Goal: Task Accomplishment & Management: Manage account settings

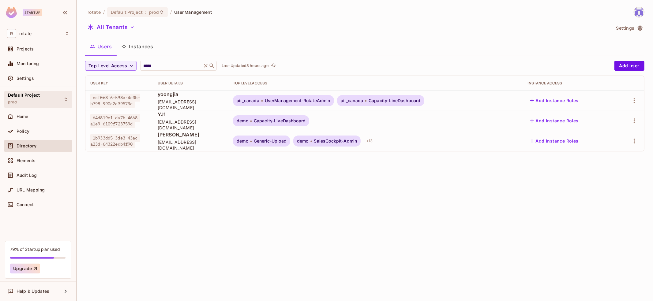
click at [57, 99] on div "Default Project prod" at bounding box center [38, 99] width 68 height 17
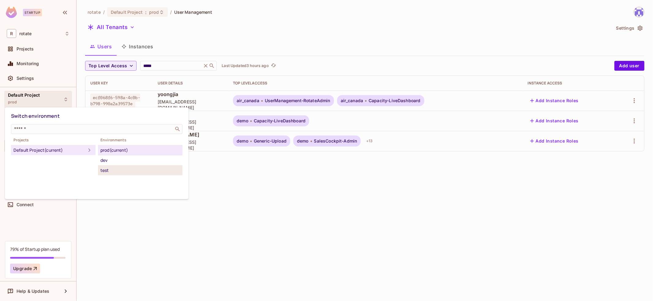
click at [126, 167] on div "test" at bounding box center [140, 170] width 80 height 7
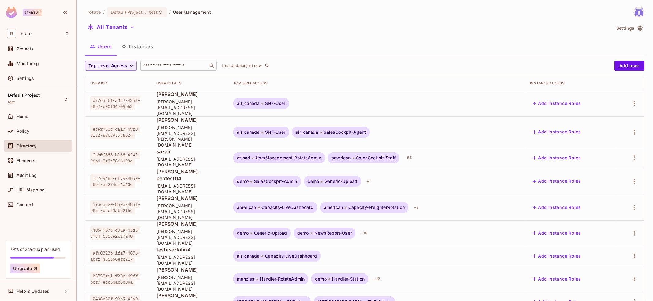
click at [185, 66] on input "text" at bounding box center [174, 66] width 64 height 6
type input "*****"
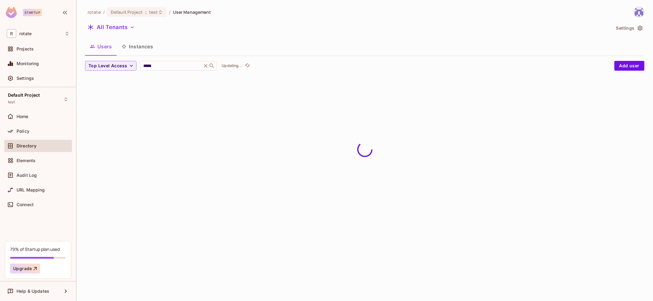
click at [372, 44] on div "Users Instances" at bounding box center [364, 46] width 559 height 15
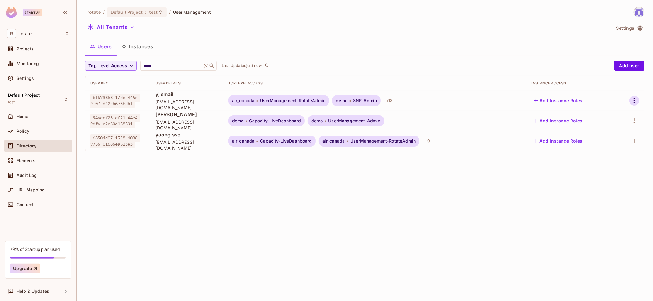
click at [634, 100] on icon "button" at bounding box center [634, 100] width 1 height 5
click at [606, 132] on span "Top Level Roles" at bounding box center [611, 128] width 37 height 10
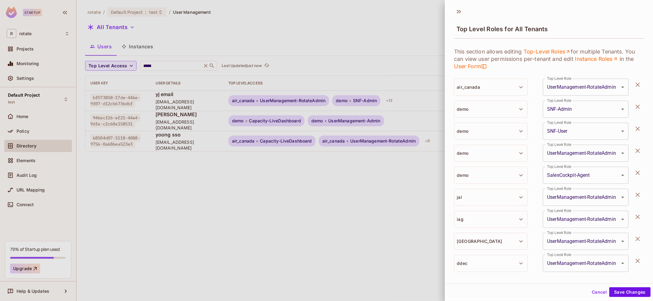
click at [640, 89] on button "button" at bounding box center [638, 85] width 12 height 12
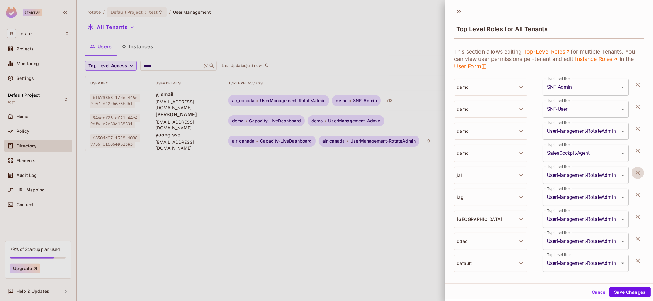
click at [639, 174] on icon "button" at bounding box center [637, 172] width 7 height 7
click at [639, 191] on icon "button" at bounding box center [637, 194] width 7 height 7
click at [639, 174] on icon "button" at bounding box center [637, 172] width 7 height 7
click at [639, 191] on icon "button" at bounding box center [637, 194] width 7 height 7
click at [639, 174] on icon "button" at bounding box center [637, 172] width 7 height 7
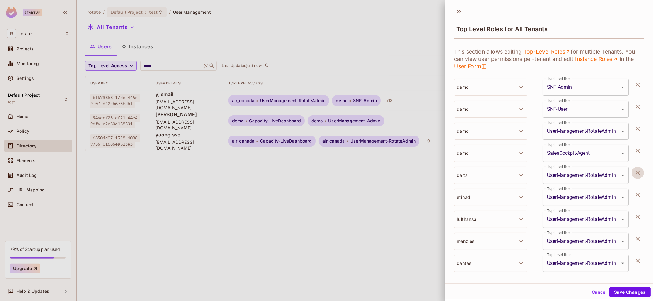
click at [639, 174] on icon "button" at bounding box center [637, 172] width 7 height 7
click at [639, 191] on icon "button" at bounding box center [637, 194] width 7 height 7
click at [639, 174] on icon "button" at bounding box center [637, 172] width 7 height 7
click at [639, 191] on icon "button" at bounding box center [637, 194] width 7 height 7
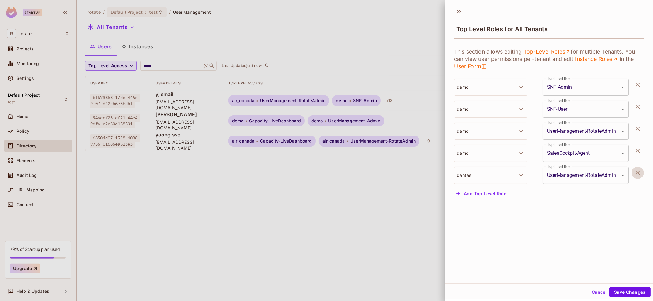
click at [639, 174] on icon "button" at bounding box center [637, 172] width 7 height 7
click at [619, 291] on button "Save Changes" at bounding box center [629, 292] width 41 height 10
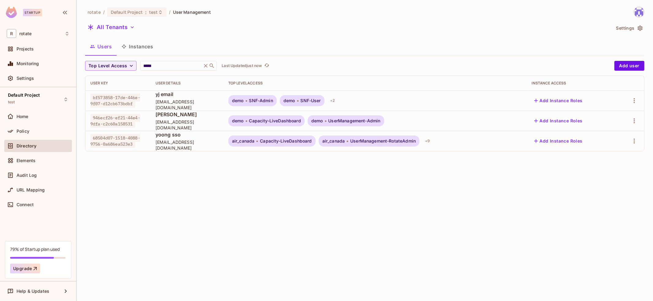
click at [432, 140] on div "+ 9" at bounding box center [427, 141] width 10 height 10
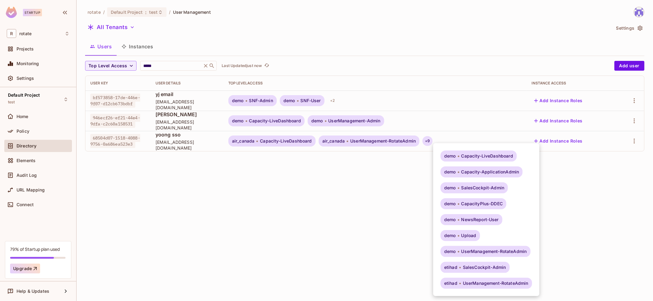
click at [615, 182] on div at bounding box center [326, 150] width 653 height 301
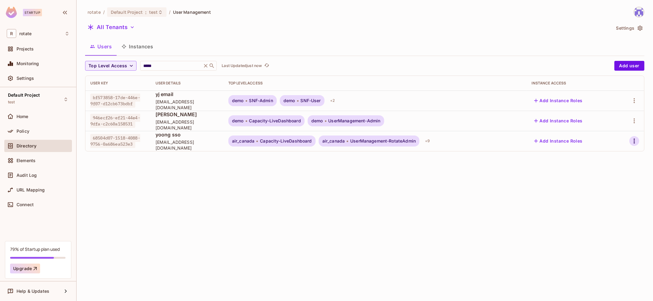
click at [636, 141] on icon "button" at bounding box center [634, 140] width 7 height 7
click at [613, 166] on div "Top Level Roles" at bounding box center [611, 168] width 33 height 6
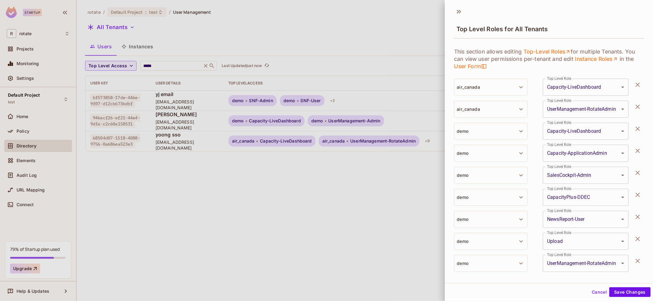
click at [637, 84] on icon "button" at bounding box center [637, 84] width 7 height 7
click at [640, 105] on icon "button" at bounding box center [637, 106] width 7 height 7
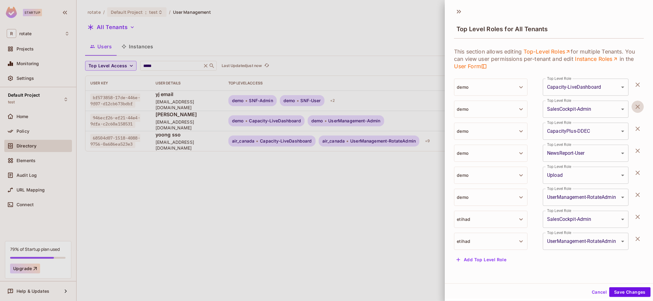
click at [640, 105] on icon "button" at bounding box center [637, 106] width 7 height 7
click at [640, 125] on icon "button" at bounding box center [637, 128] width 7 height 7
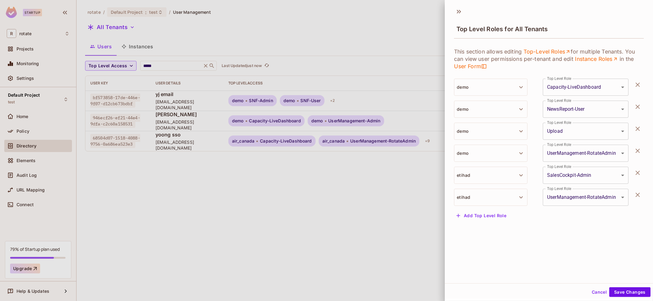
click at [640, 105] on icon "button" at bounding box center [637, 106] width 7 height 7
click at [640, 125] on icon "button" at bounding box center [637, 128] width 7 height 7
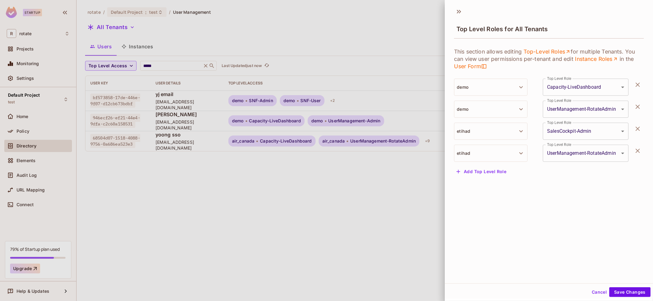
click at [640, 105] on icon "button" at bounding box center [637, 106] width 7 height 7
click at [640, 125] on icon "button" at bounding box center [637, 128] width 7 height 7
click at [640, 105] on icon "button" at bounding box center [637, 106] width 7 height 7
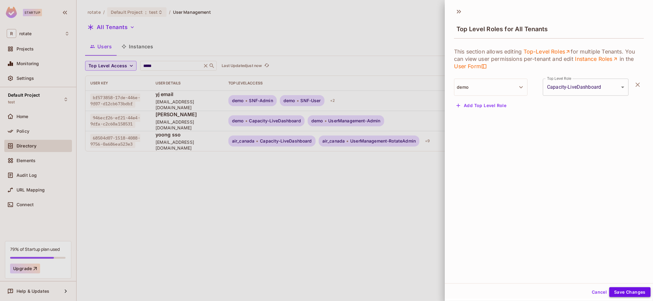
click at [622, 289] on button "Save Changes" at bounding box center [629, 292] width 41 height 10
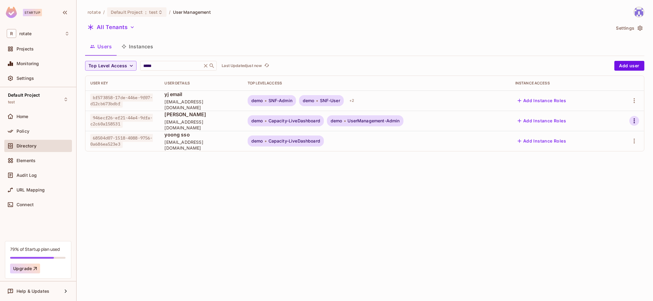
click at [636, 119] on icon "button" at bounding box center [634, 120] width 7 height 7
click at [615, 148] on div "Top Level Roles" at bounding box center [611, 148] width 33 height 6
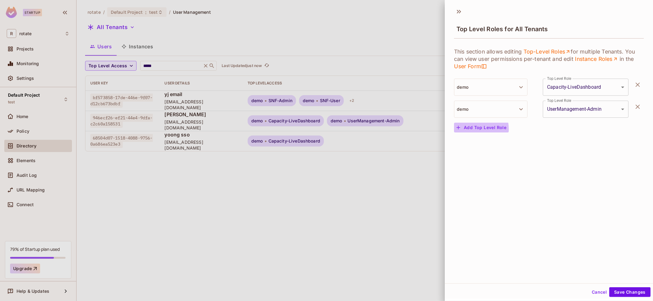
click at [471, 129] on button "Add Top Level Role" at bounding box center [481, 128] width 55 height 10
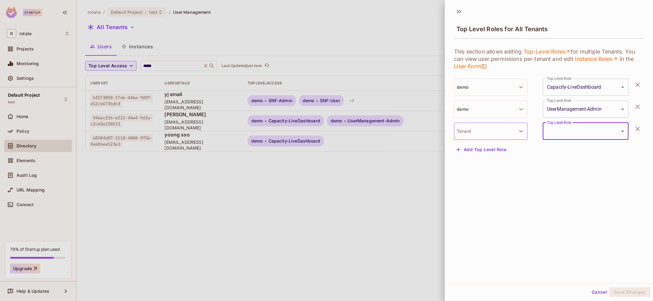
click at [486, 134] on button "Tenant" at bounding box center [490, 131] width 73 height 17
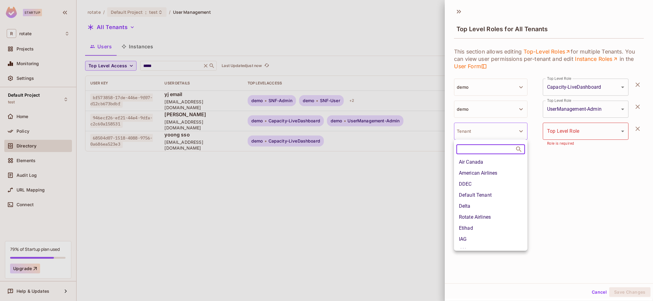
click at [608, 103] on div at bounding box center [326, 150] width 653 height 301
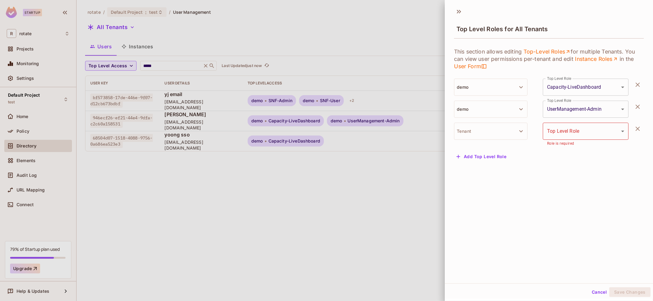
click at [640, 129] on icon "button" at bounding box center [637, 128] width 7 height 7
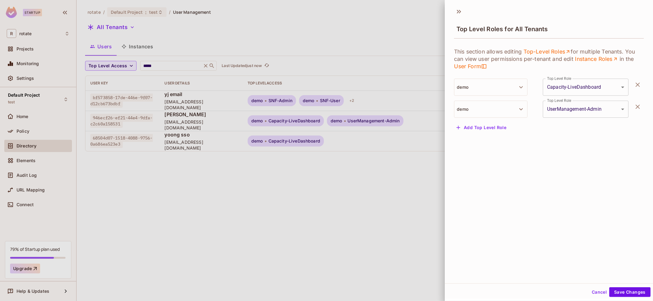
click at [590, 99] on div "**********" at bounding box center [549, 87] width 190 height 89
click at [568, 110] on body "Startup R rotate Projects Monitoring Settings Default Project test Home Policy …" at bounding box center [326, 150] width 653 height 301
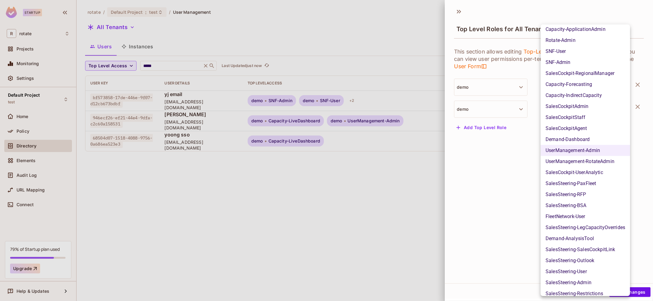
scroll to position [378, 0]
click at [606, 158] on li "UserManagement-RotateAdmin" at bounding box center [585, 161] width 89 height 11
type input "**********"
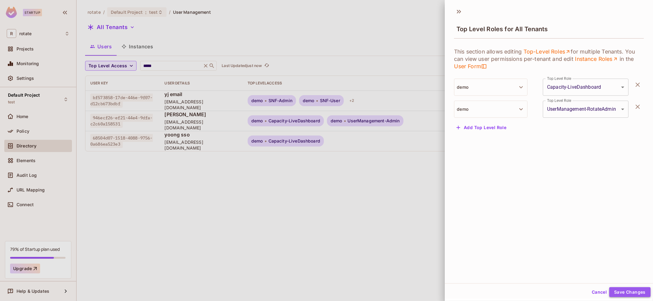
click at [635, 289] on button "Save Changes" at bounding box center [629, 292] width 41 height 10
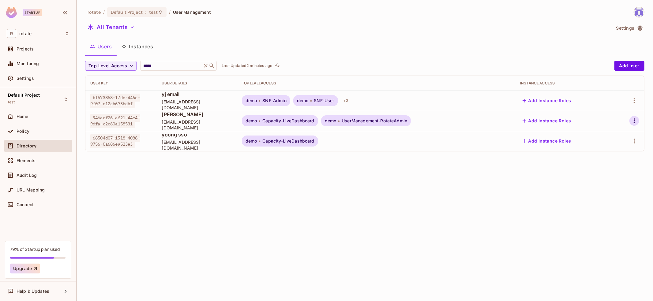
click at [637, 121] on icon "button" at bounding box center [634, 120] width 7 height 7
click at [607, 177] on div "Delete User" at bounding box center [607, 175] width 24 height 6
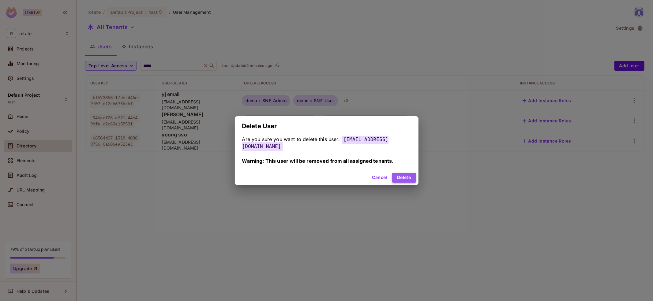
click at [398, 177] on button "Delete" at bounding box center [404, 178] width 24 height 10
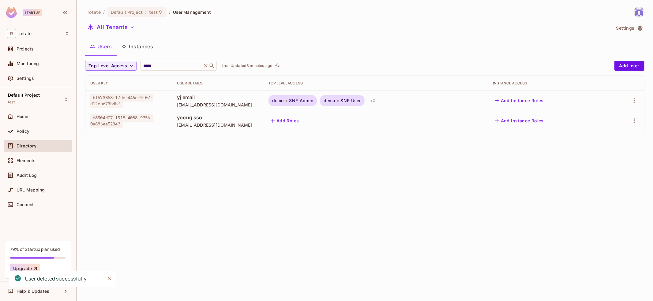
click at [242, 147] on div "rotate / Default Project : test / User Management All Tenants Settings Users In…" at bounding box center [365, 150] width 576 height 301
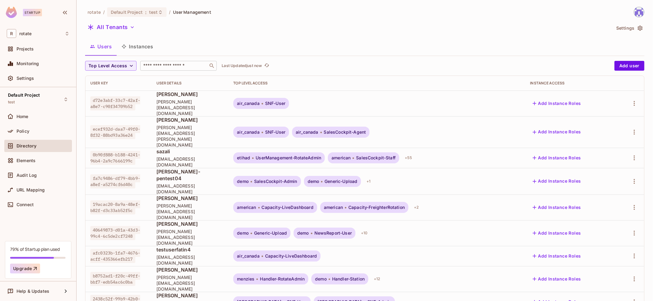
click at [187, 63] on input "text" at bounding box center [174, 66] width 64 height 6
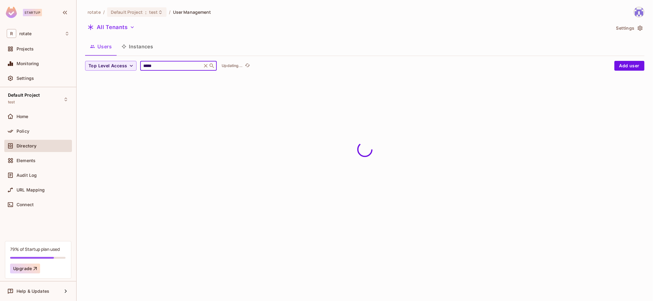
click at [257, 38] on div "rotate / Default Project : test / User Management All Tenants Settings Users In…" at bounding box center [364, 44] width 559 height 74
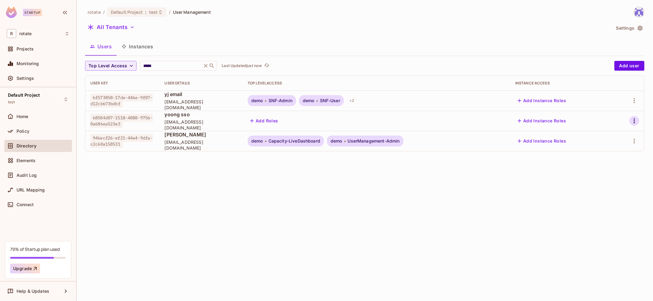
click at [635, 118] on icon "button" at bounding box center [634, 120] width 7 height 7
click at [593, 175] on span "Delete User" at bounding box center [607, 175] width 28 height 10
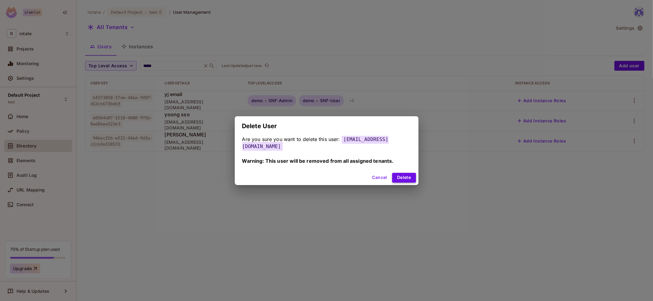
click at [402, 176] on button "Delete" at bounding box center [404, 178] width 24 height 10
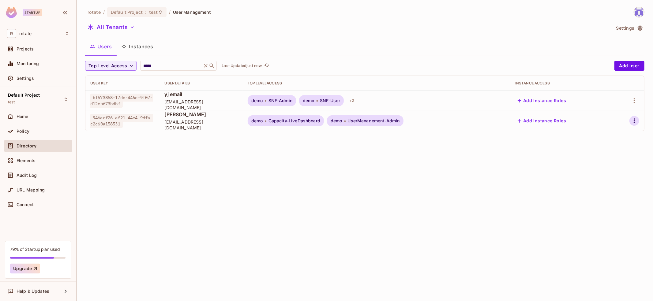
click at [635, 122] on icon "button" at bounding box center [634, 120] width 7 height 7
click at [612, 143] on span "Top Level Roles" at bounding box center [611, 148] width 37 height 10
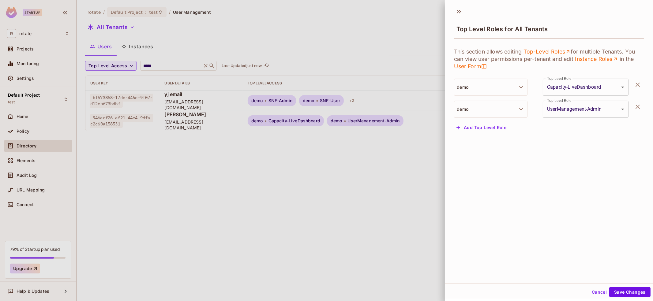
click at [423, 182] on div at bounding box center [326, 150] width 653 height 301
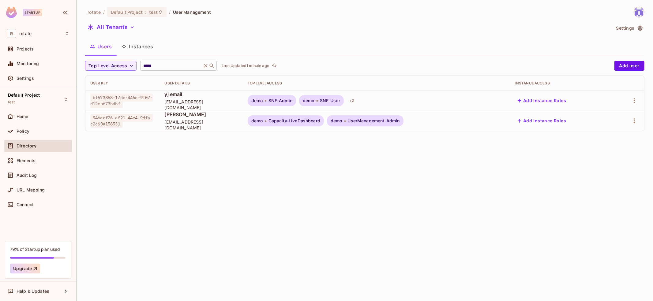
click at [174, 64] on input "*****" at bounding box center [171, 66] width 58 height 6
click at [149, 139] on div "rotate / Default Project : test / User Management All Tenants Settings Users In…" at bounding box center [365, 150] width 576 height 301
click at [165, 65] on input "*****" at bounding box center [171, 66] width 58 height 6
click at [155, 66] on input "*****" at bounding box center [171, 66] width 58 height 6
type input "*"
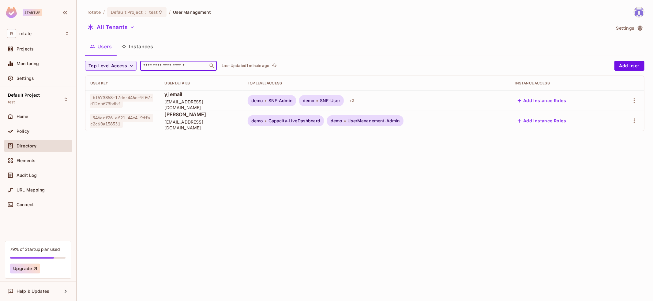
paste input "**********"
type input "**********"
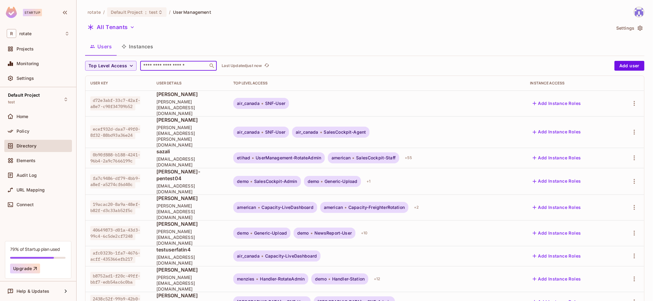
click at [191, 66] on input "text" at bounding box center [174, 66] width 64 height 6
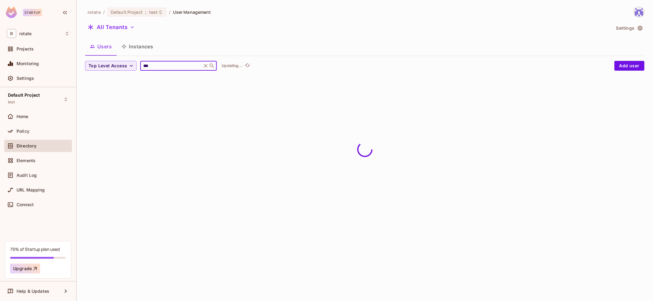
type input "***"
click at [367, 63] on div "Top Level Access *** ​ Updating..." at bounding box center [348, 66] width 526 height 10
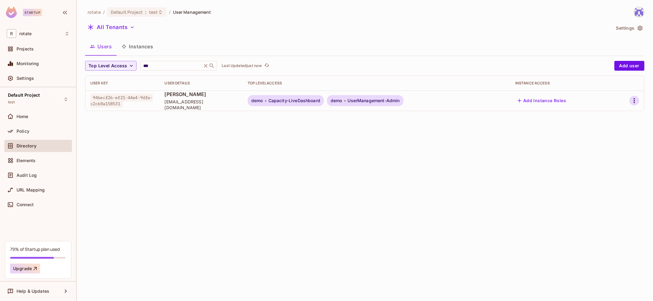
click at [635, 100] on icon "button" at bounding box center [634, 100] width 7 height 7
click at [178, 63] on div at bounding box center [326, 150] width 653 height 301
click at [169, 65] on input "***" at bounding box center [171, 66] width 58 height 6
click at [241, 150] on div "rotate / Default Project : test / User Management All Tenants Settings Users In…" at bounding box center [365, 150] width 576 height 301
click at [162, 68] on input "***" at bounding box center [171, 66] width 58 height 6
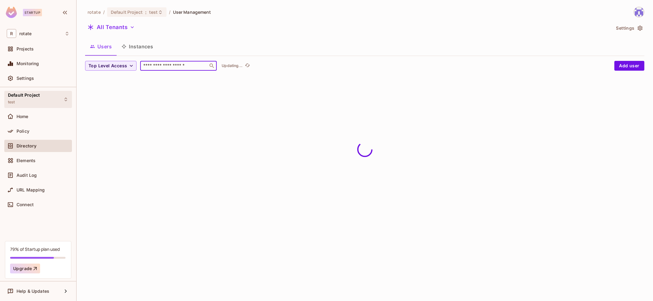
click at [49, 103] on div "Default Project test" at bounding box center [38, 99] width 68 height 17
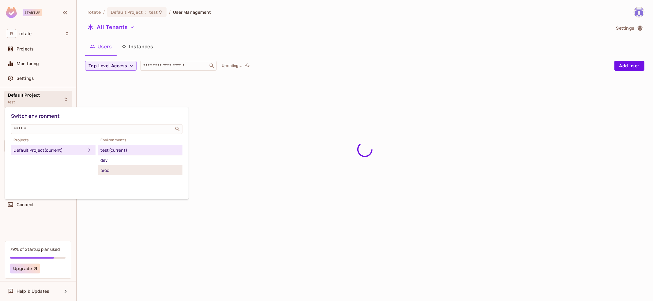
click at [143, 171] on div "prod" at bounding box center [140, 170] width 80 height 7
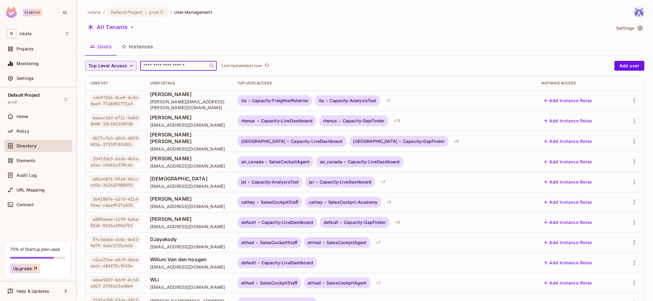
click at [167, 68] on input "text" at bounding box center [174, 66] width 64 height 6
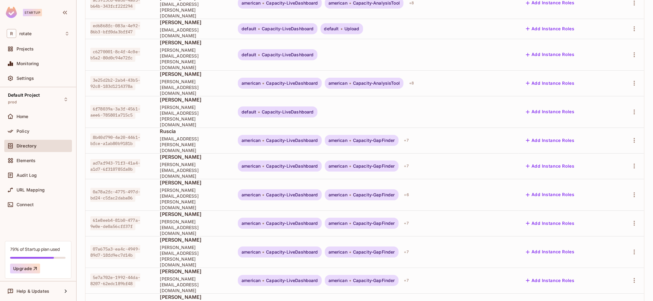
scroll to position [126, 0]
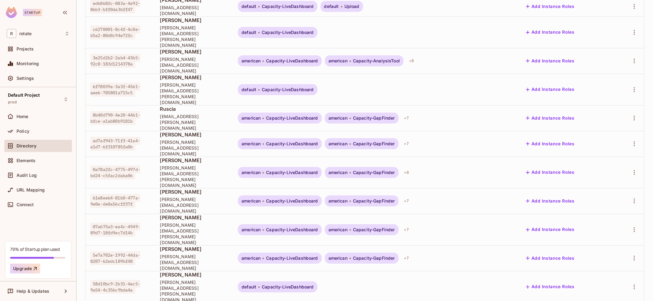
type input "******"
click at [631, 280] on body "Startup R rotate Projects Monitoring Settings Default Project prod Home Policy …" at bounding box center [326, 150] width 653 height 301
click at [632, 290] on li "100 / page" at bounding box center [624, 287] width 31 height 13
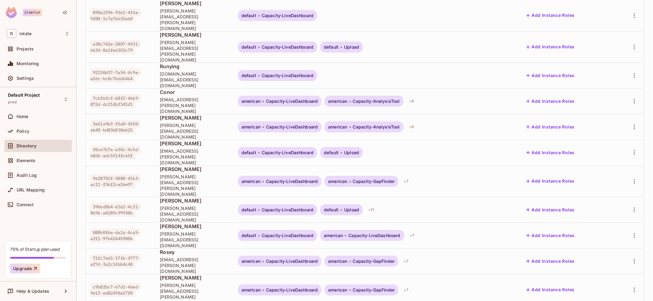
scroll to position [0, 0]
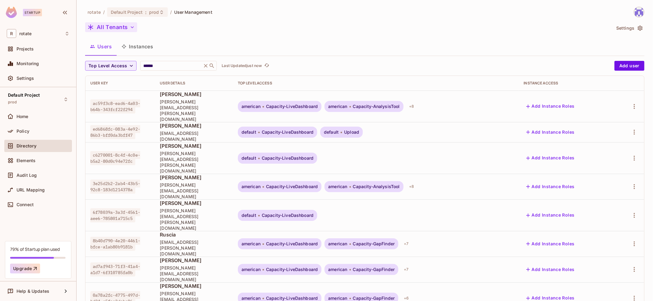
click at [131, 28] on icon "button" at bounding box center [132, 27] width 6 height 6
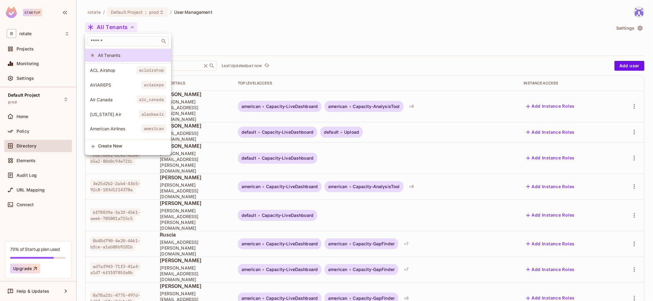
click at [127, 124] on li "American Airlines american" at bounding box center [128, 128] width 86 height 13
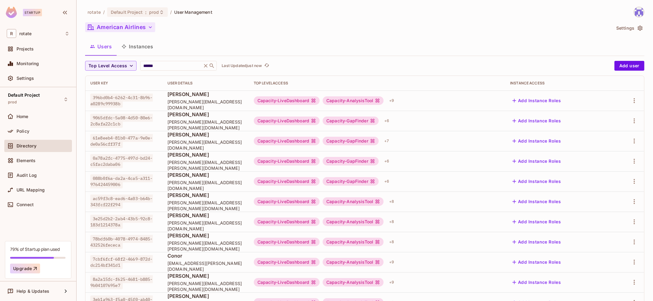
click at [143, 24] on button "American Airlines" at bounding box center [120, 27] width 70 height 10
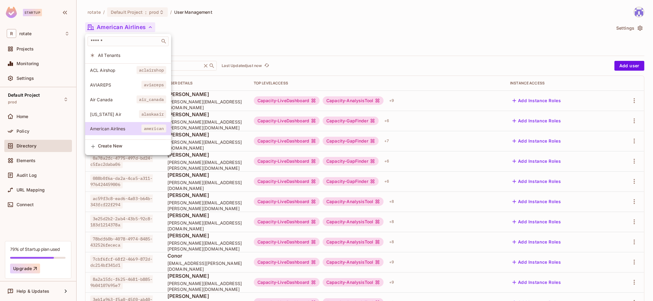
click at [141, 55] on span "All Tenants" at bounding box center [132, 55] width 68 height 6
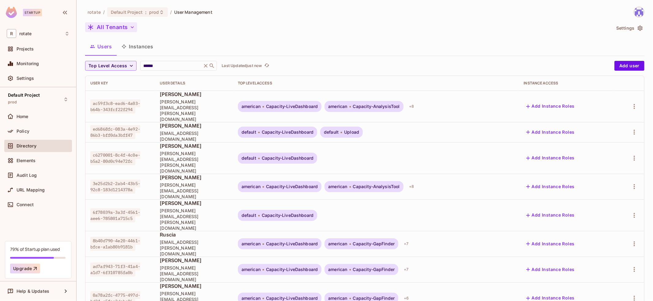
click at [122, 29] on button "All Tenants" at bounding box center [111, 27] width 52 height 10
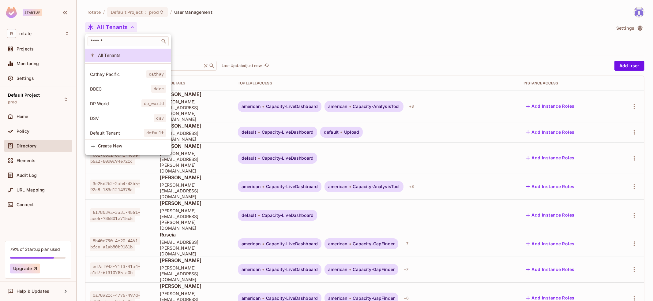
scroll to position [132, 0]
click at [135, 98] on span "Default Tenant" at bounding box center [117, 100] width 54 height 6
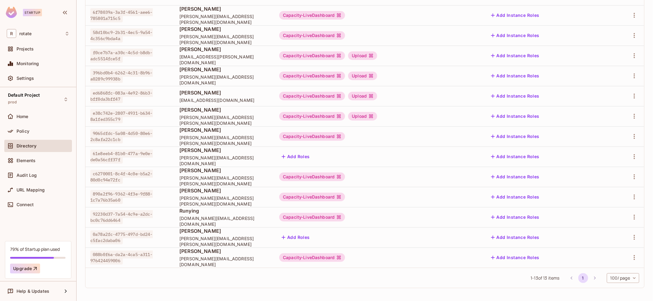
scroll to position [0, 0]
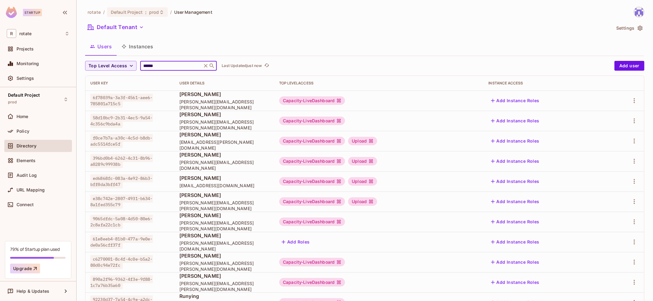
click at [173, 65] on input "******" at bounding box center [171, 66] width 58 height 6
click at [628, 28] on button "Settings" at bounding box center [629, 28] width 31 height 10
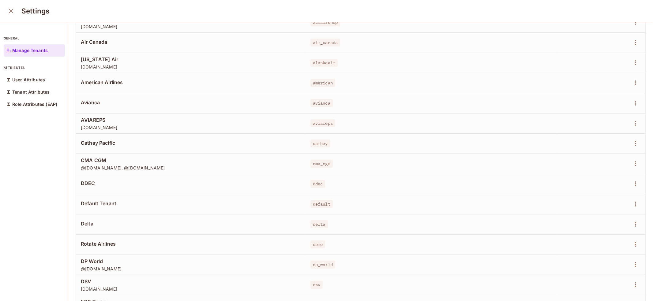
scroll to position [48, 0]
click at [11, 12] on icon "close" at bounding box center [10, 10] width 7 height 7
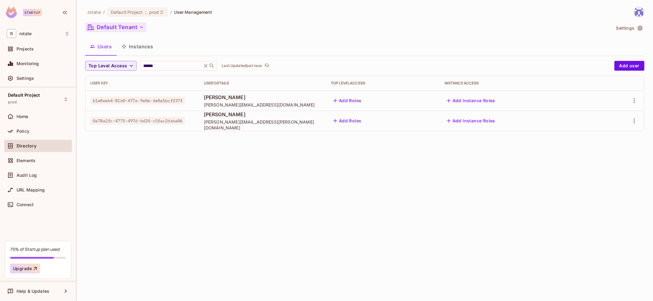
click at [130, 28] on button "Default Tenant" at bounding box center [115, 27] width 61 height 10
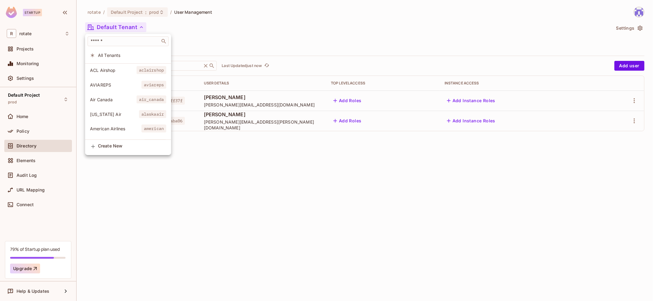
click at [389, 102] on div at bounding box center [326, 150] width 653 height 301
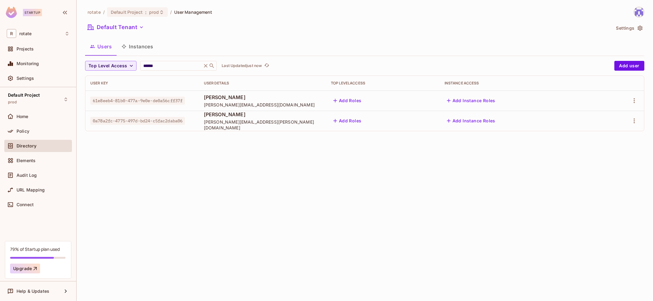
click at [364, 101] on button "Add Roles" at bounding box center [347, 101] width 33 height 10
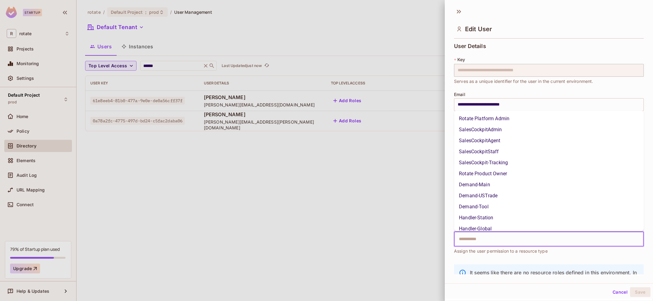
click at [489, 238] on input "text" at bounding box center [543, 239] width 177 height 12
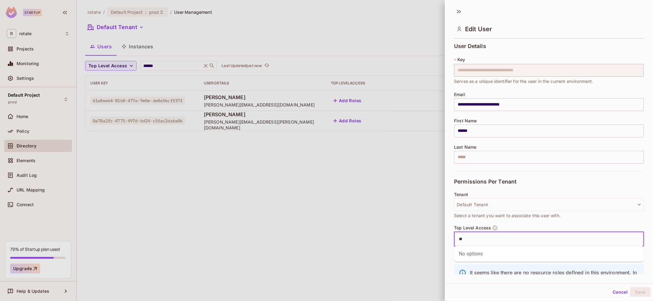
type input "*"
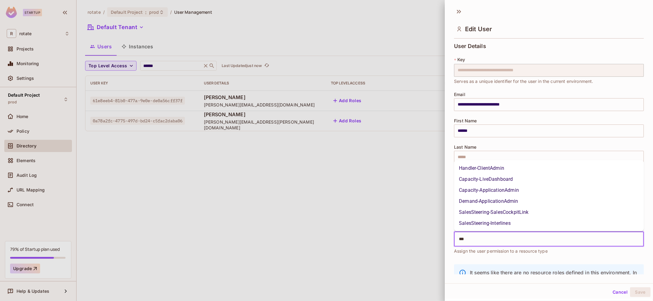
type input "****"
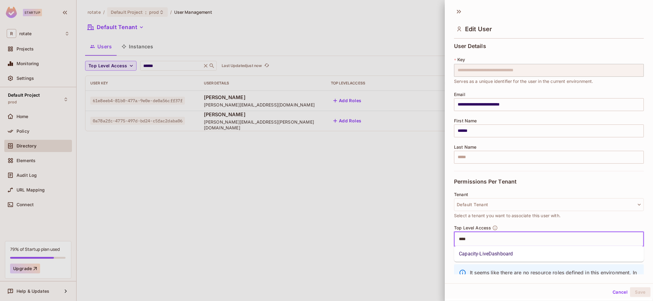
click at [503, 255] on li "Capacity-LiveDashboard" at bounding box center [549, 254] width 190 height 11
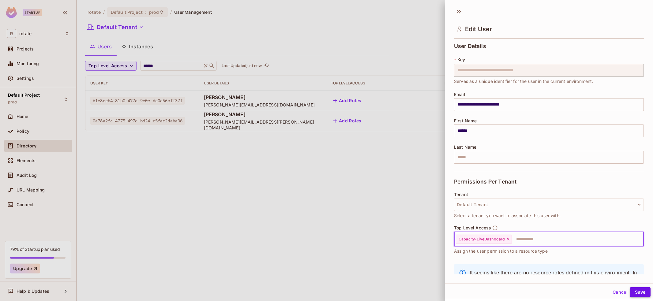
click at [641, 293] on button "Save" at bounding box center [640, 292] width 21 height 10
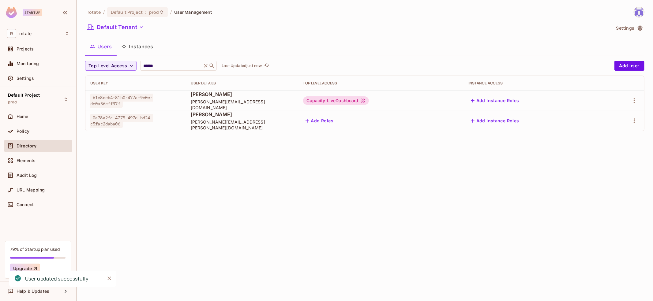
click at [383, 94] on td "Capacity-LiveDashboard" at bounding box center [380, 101] width 165 height 20
click at [636, 102] on icon "button" at bounding box center [634, 100] width 7 height 7
click at [612, 127] on div "Edit Attributes" at bounding box center [613, 128] width 30 height 6
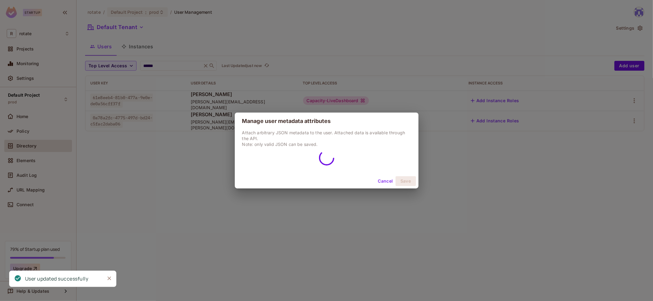
click at [529, 118] on div "Manage user metadata attributes Attach arbitrary JSON metadata to the user. Att…" at bounding box center [326, 150] width 653 height 301
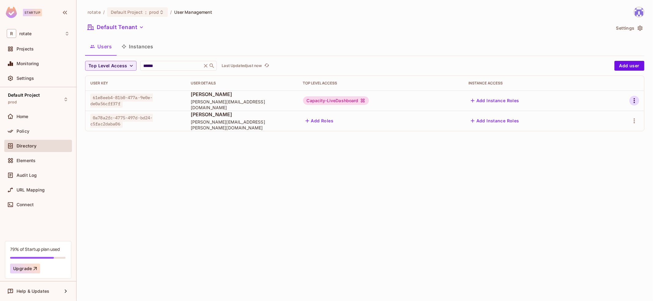
click at [635, 99] on icon "button" at bounding box center [634, 100] width 7 height 7
click at [589, 115] on icon at bounding box center [590, 115] width 6 height 6
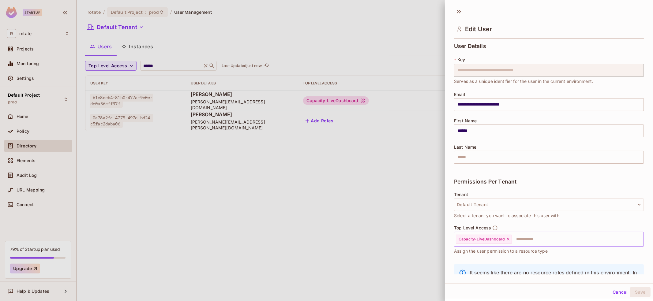
click at [508, 238] on icon at bounding box center [508, 239] width 2 height 2
click at [641, 296] on button "Save" at bounding box center [640, 292] width 21 height 10
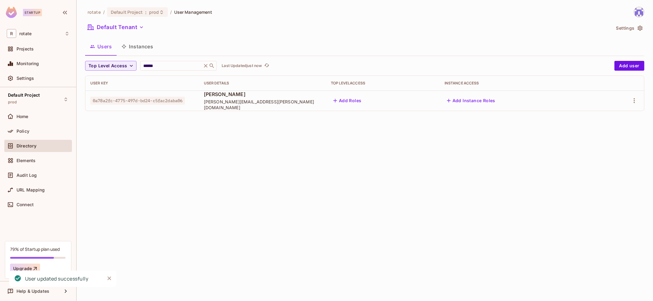
click at [362, 99] on button "Add Roles" at bounding box center [347, 101] width 33 height 10
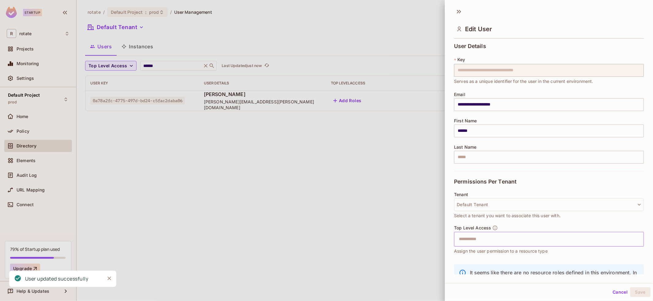
click at [501, 237] on input "text" at bounding box center [543, 239] width 177 height 12
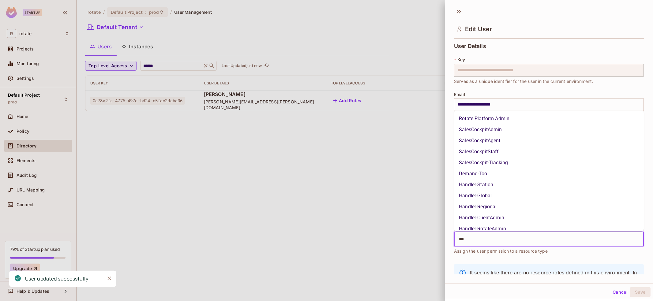
type input "****"
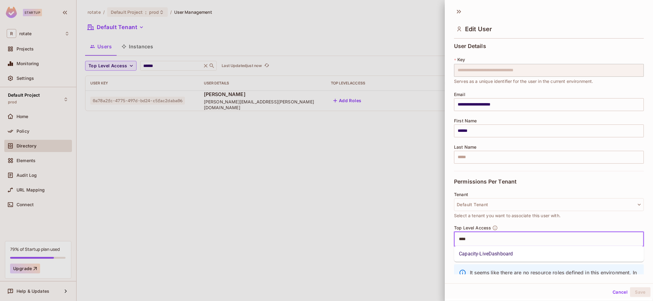
click at [504, 256] on li "Capacity-LiveDashboard" at bounding box center [549, 254] width 190 height 11
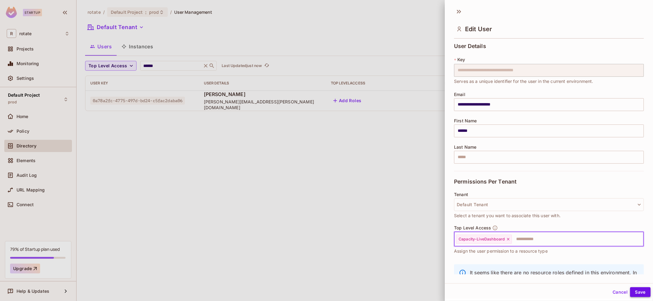
click at [642, 295] on button "Save" at bounding box center [640, 292] width 21 height 10
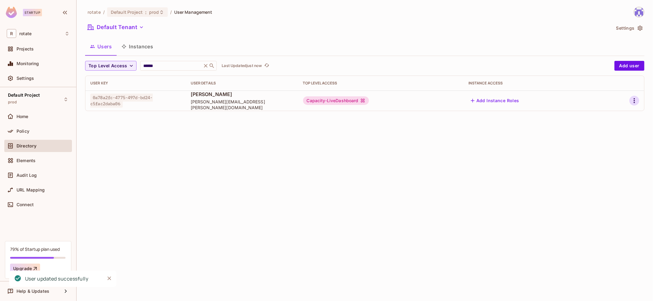
click at [636, 99] on icon "button" at bounding box center [634, 100] width 7 height 7
click at [609, 116] on li "Edit" at bounding box center [608, 114] width 54 height 13
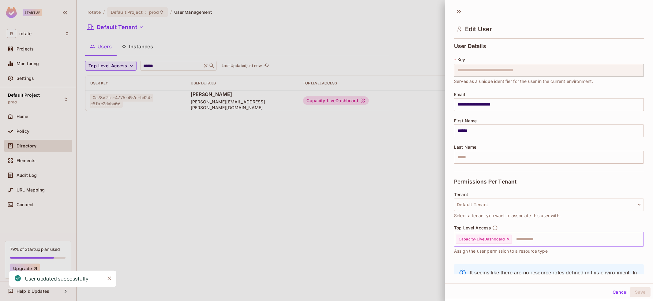
click at [508, 237] on icon at bounding box center [508, 239] width 4 height 4
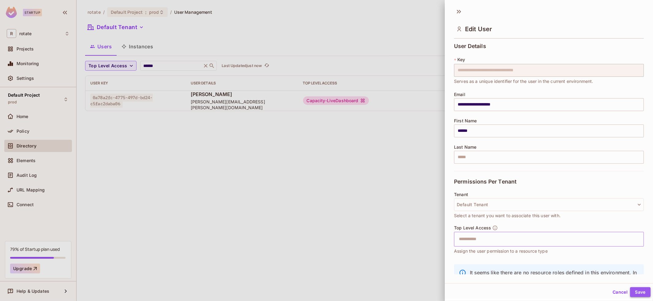
click at [633, 293] on button "Save" at bounding box center [640, 292] width 21 height 10
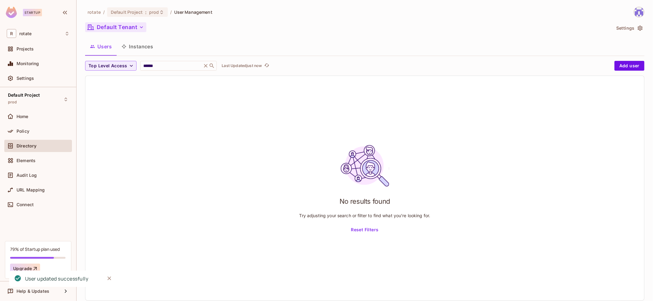
click at [117, 30] on button "Default Tenant" at bounding box center [115, 27] width 61 height 10
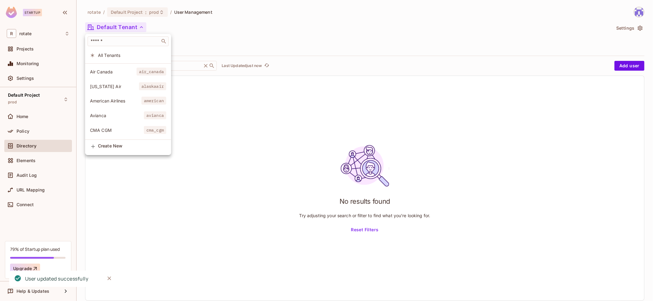
scroll to position [30, 0]
click at [125, 100] on span "American Airlines" at bounding box center [115, 99] width 51 height 6
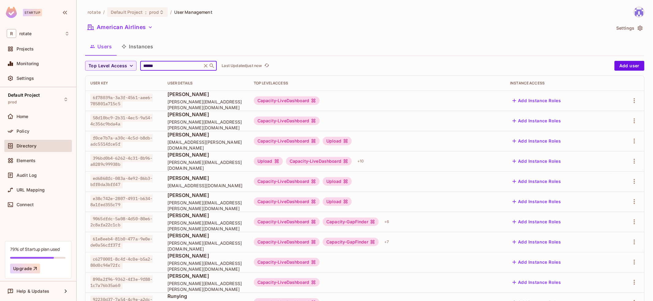
click at [177, 66] on input "******" at bounding box center [171, 66] width 58 height 6
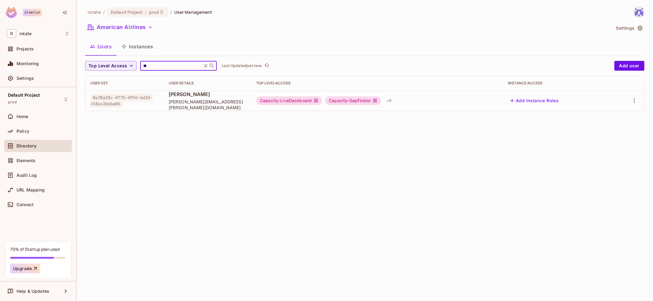
type input "*"
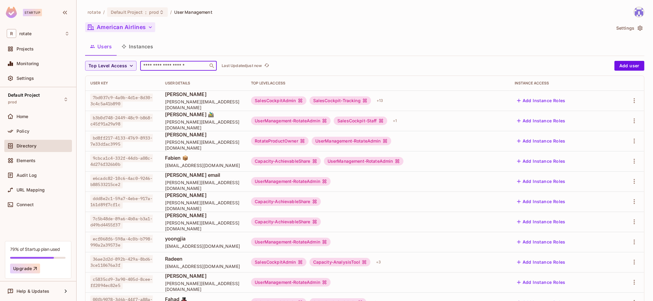
click at [140, 29] on button "American Airlines" at bounding box center [120, 27] width 70 height 10
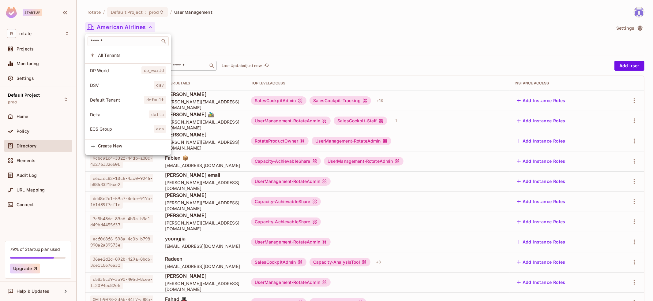
scroll to position [140, 0]
click at [126, 88] on li "Default Tenant default" at bounding box center [128, 91] width 86 height 13
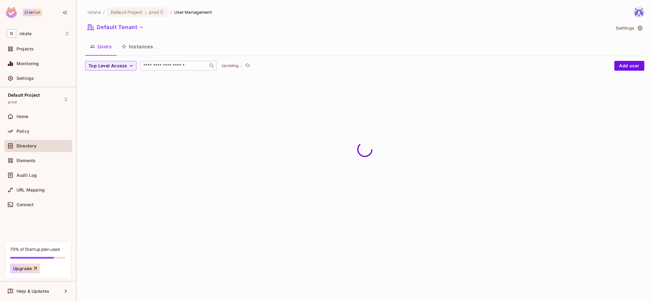
click at [188, 64] on input "text" at bounding box center [174, 66] width 64 height 6
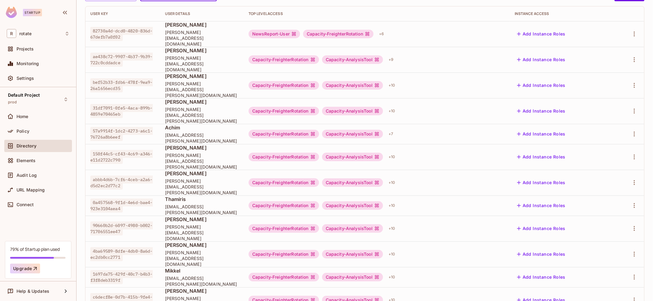
scroll to position [0, 0]
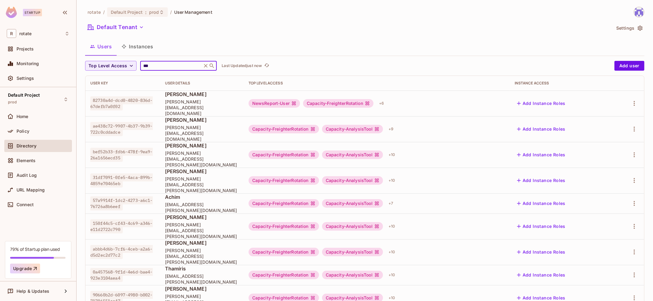
type input "***"
